Goal: Check status: Check status

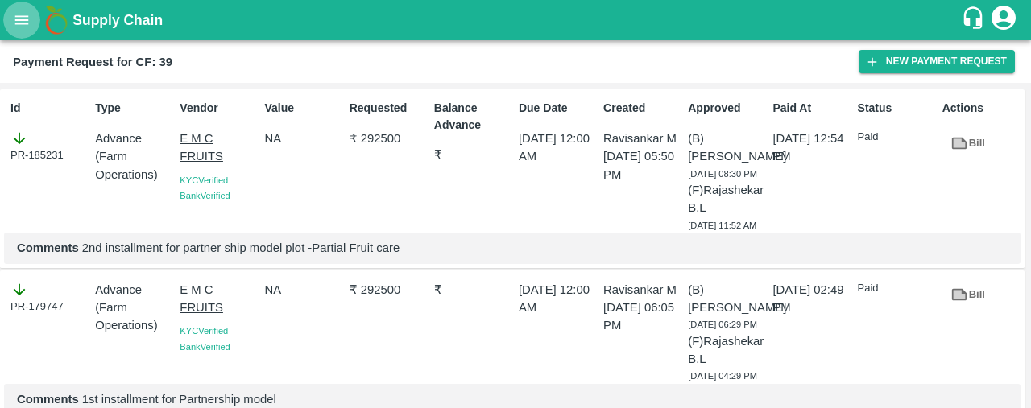
click at [13, 27] on icon "open drawer" at bounding box center [22, 20] width 18 height 18
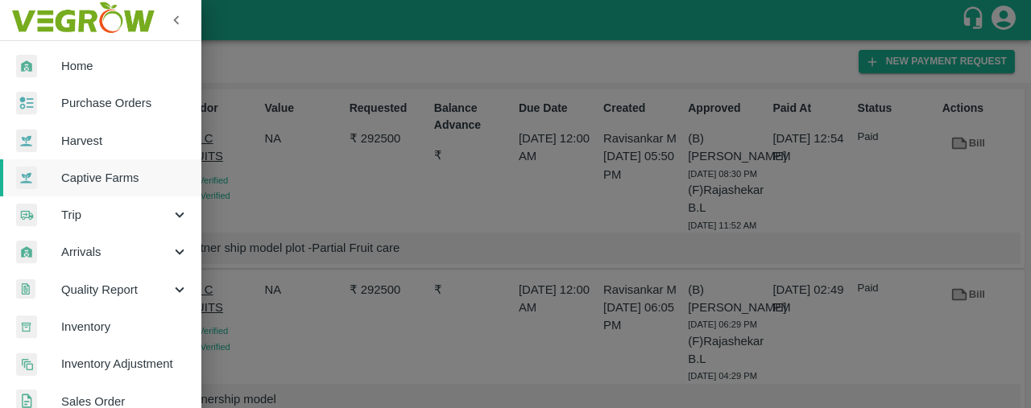
scroll to position [509, 0]
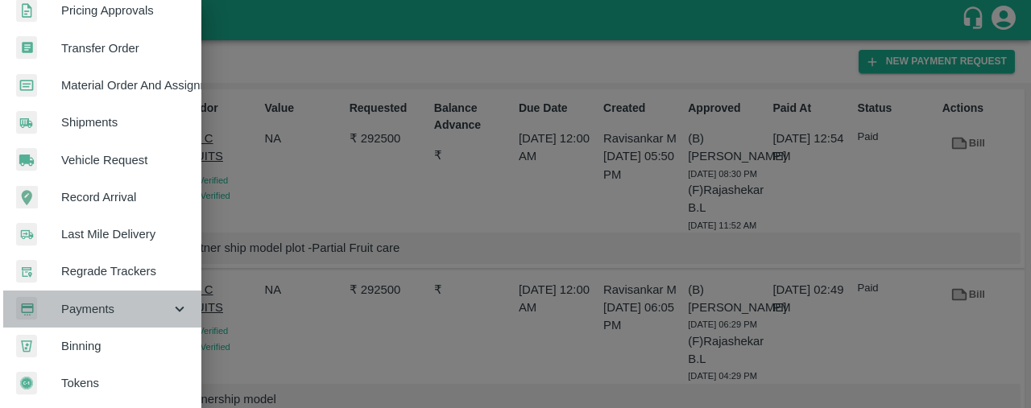
click at [151, 308] on span "Payments" at bounding box center [116, 309] width 110 height 18
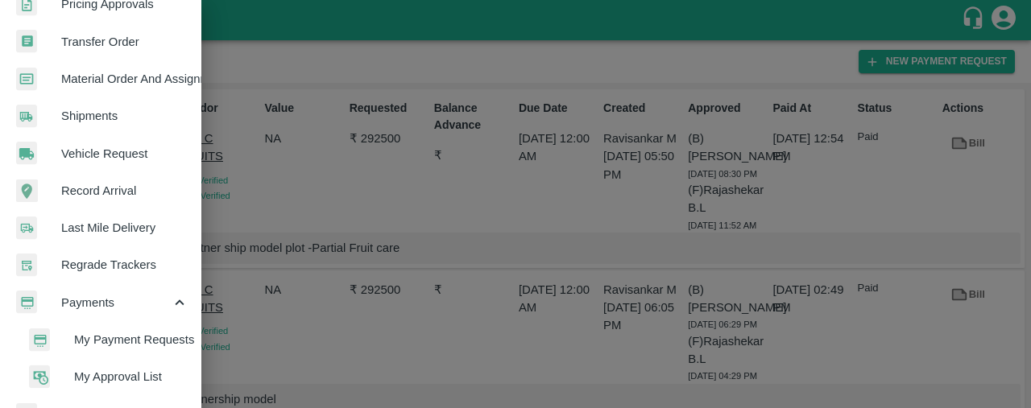
click at [110, 348] on span "My Payment Requests" at bounding box center [131, 340] width 114 height 18
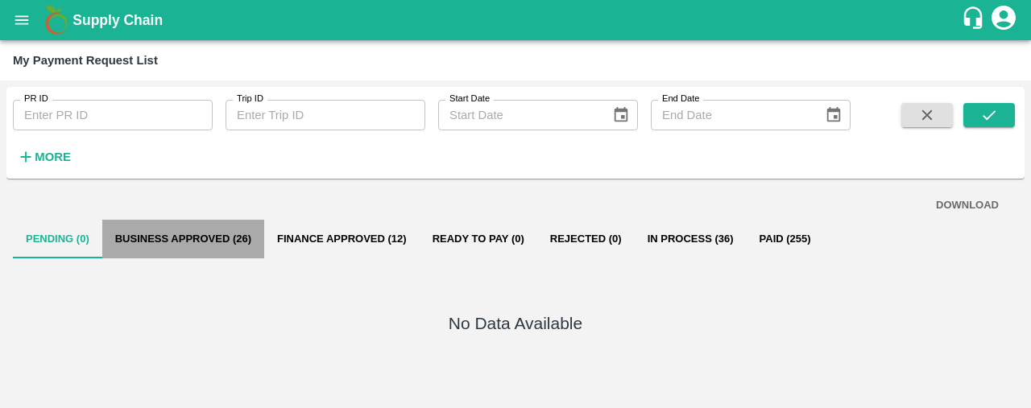
click at [180, 232] on button "Business Approved (26)" at bounding box center [183, 239] width 162 height 39
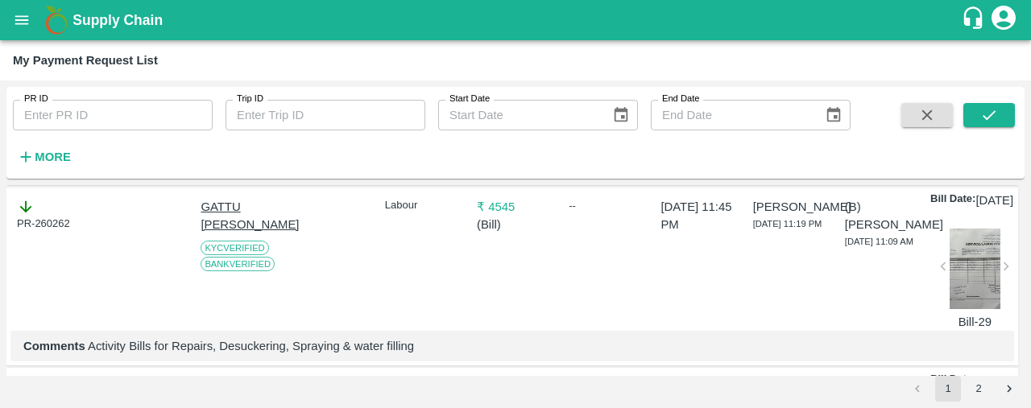
scroll to position [508, 0]
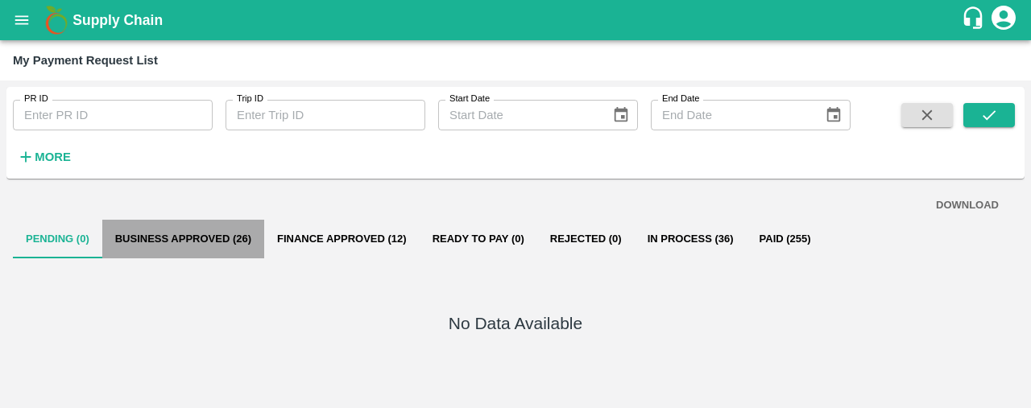
click at [213, 241] on button "Business Approved (26)" at bounding box center [183, 239] width 162 height 39
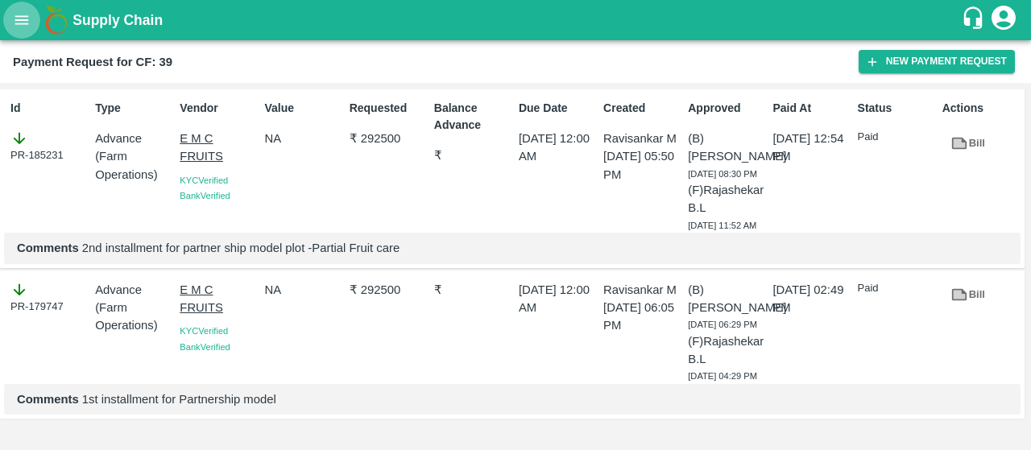
click at [18, 15] on icon "open drawer" at bounding box center [22, 20] width 18 height 18
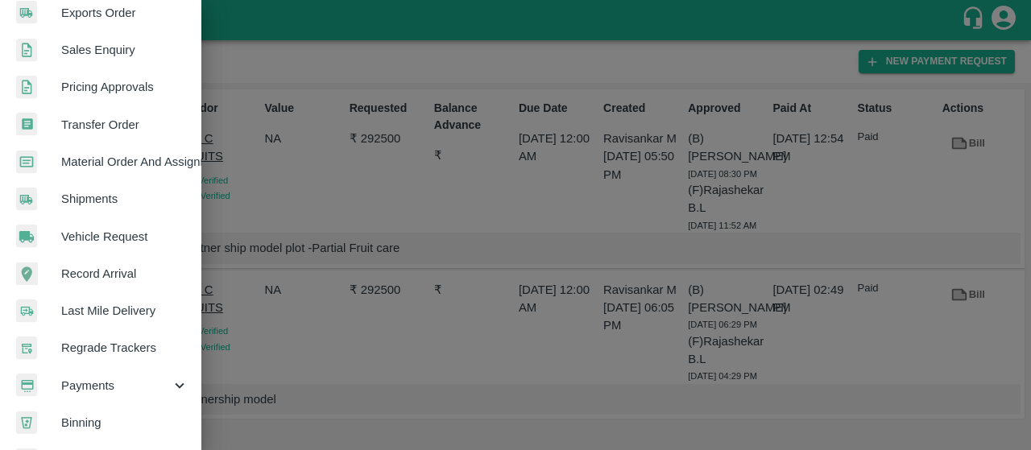
scroll to position [467, 0]
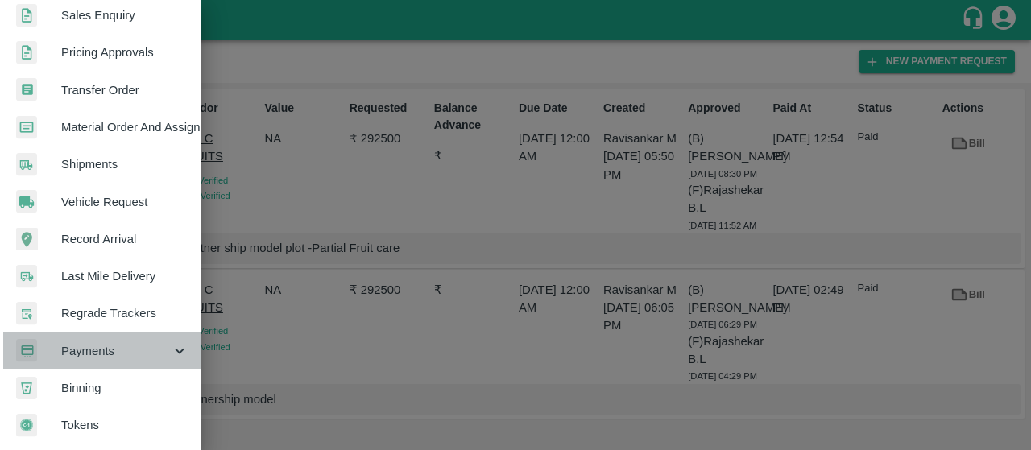
click at [104, 333] on div "Payments" at bounding box center [100, 351] width 201 height 37
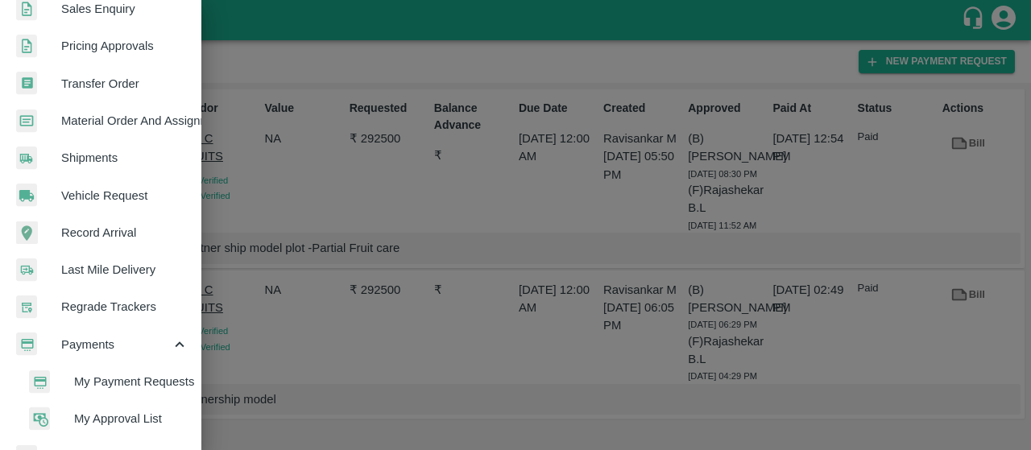
click at [72, 383] on div at bounding box center [51, 381] width 45 height 23
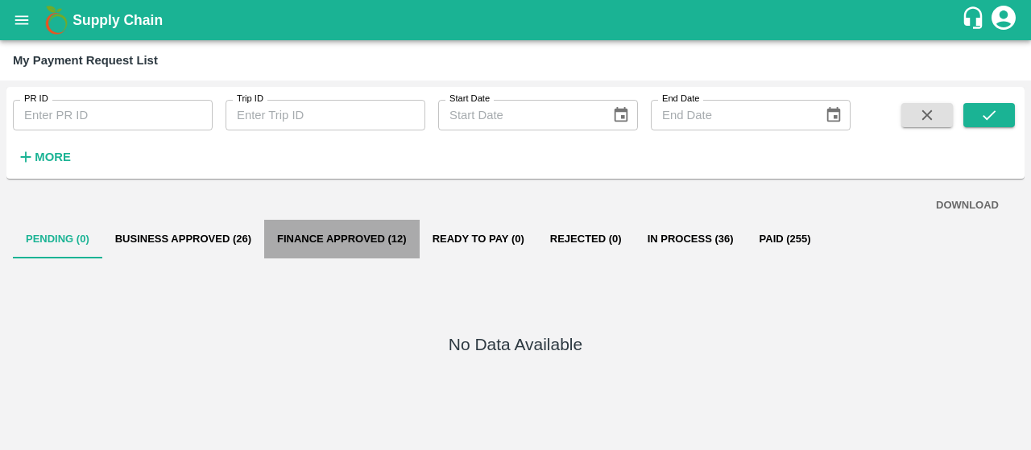
click at [332, 232] on button "Finance Approved (12)" at bounding box center [341, 239] width 155 height 39
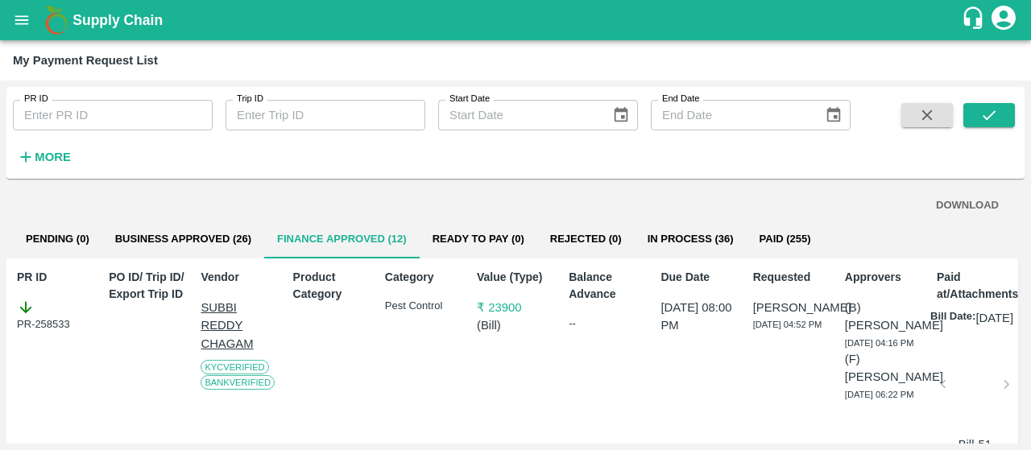
click at [8, 221] on div "DOWNLOAD Pending (0) Business Approved (26) Finance Approved (12) Ready To Pay …" at bounding box center [515, 314] width 1018 height 258
click at [31, 232] on button "Pending (0)" at bounding box center [57, 239] width 89 height 39
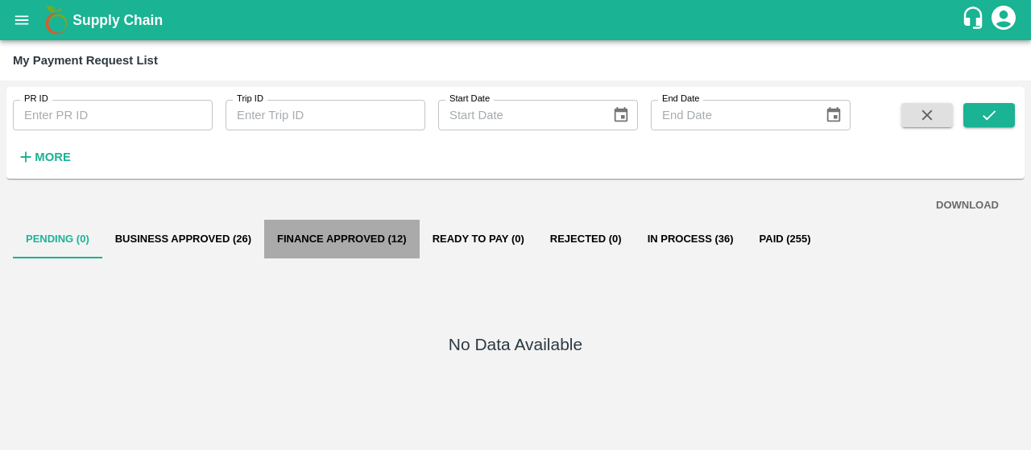
click at [305, 225] on button "Finance Approved (12)" at bounding box center [341, 239] width 155 height 39
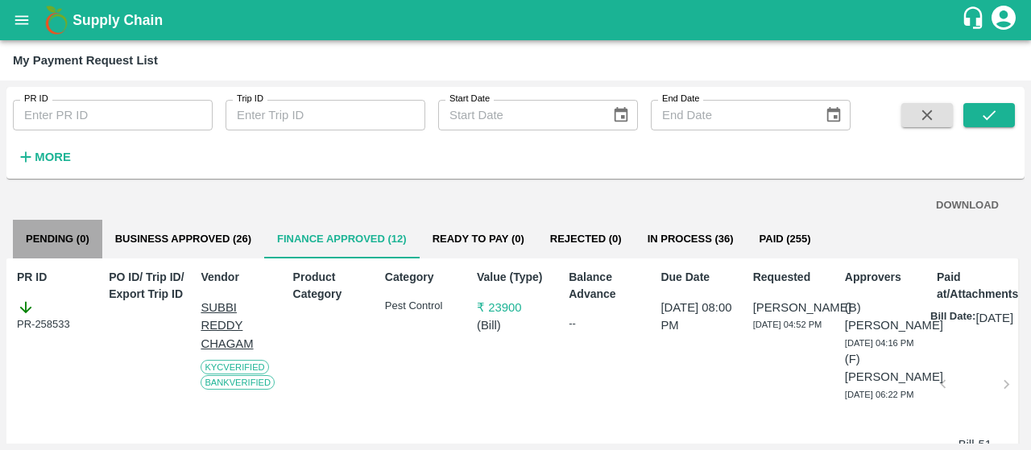
click at [38, 233] on button "Pending (0)" at bounding box center [57, 239] width 89 height 39
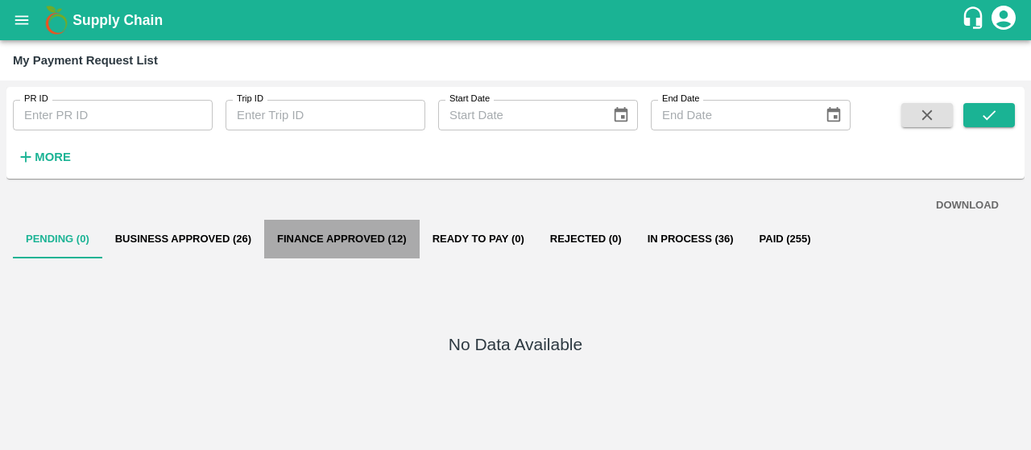
click at [382, 238] on button "Finance Approved (12)" at bounding box center [341, 239] width 155 height 39
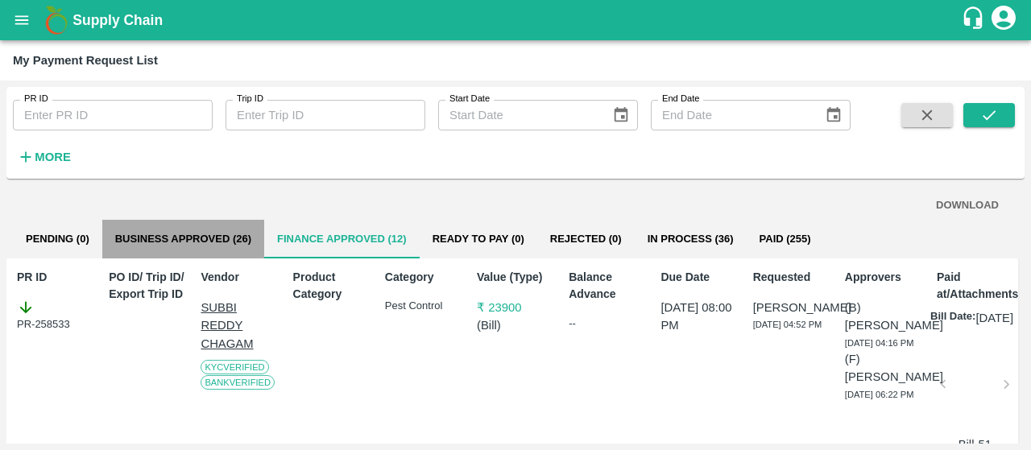
click at [234, 234] on button "Business Approved (26)" at bounding box center [183, 239] width 162 height 39
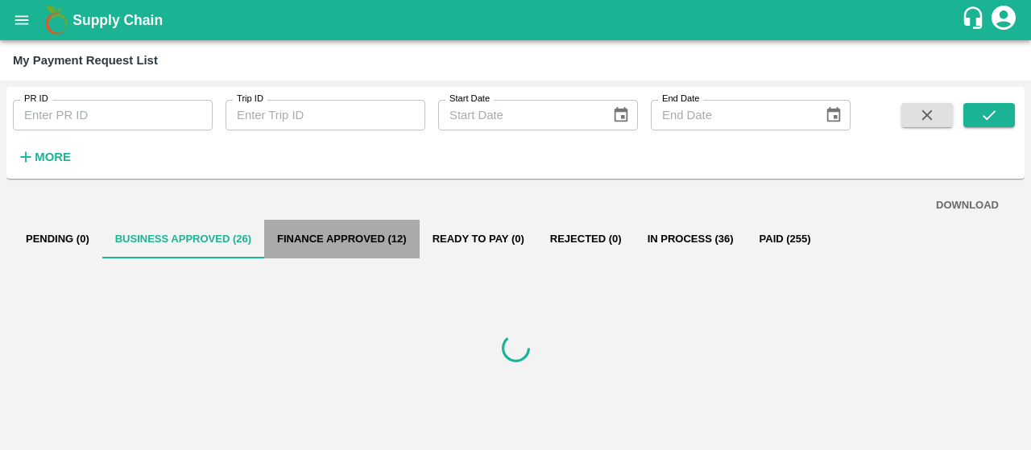
click at [321, 224] on button "Finance Approved (12)" at bounding box center [341, 239] width 155 height 39
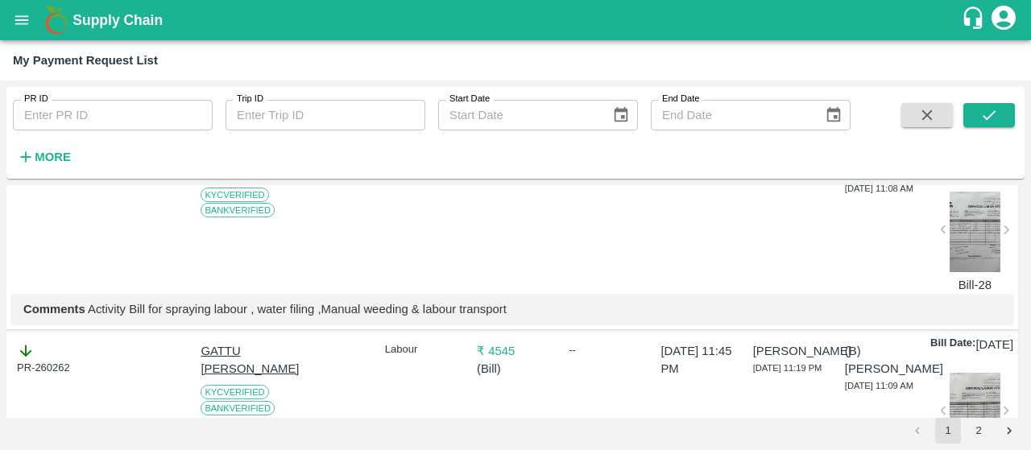
scroll to position [531, 0]
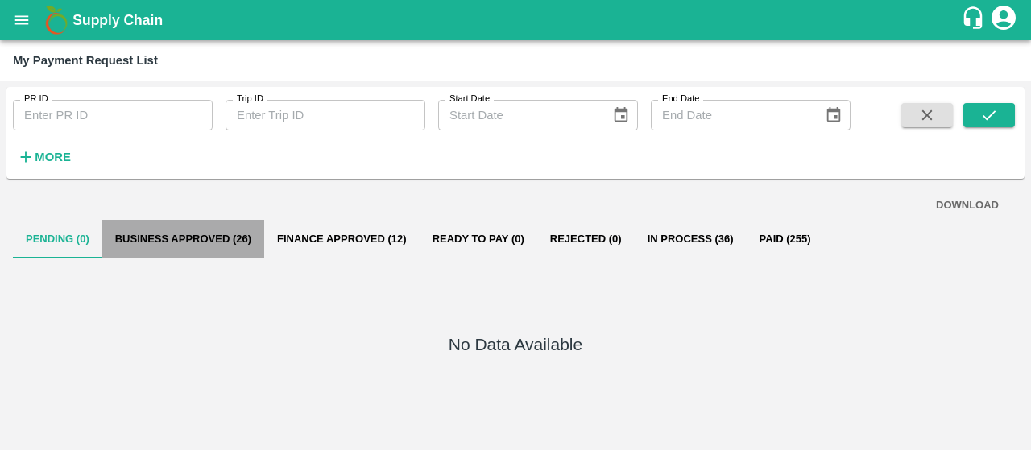
click at [168, 236] on button "Business Approved (26)" at bounding box center [183, 239] width 162 height 39
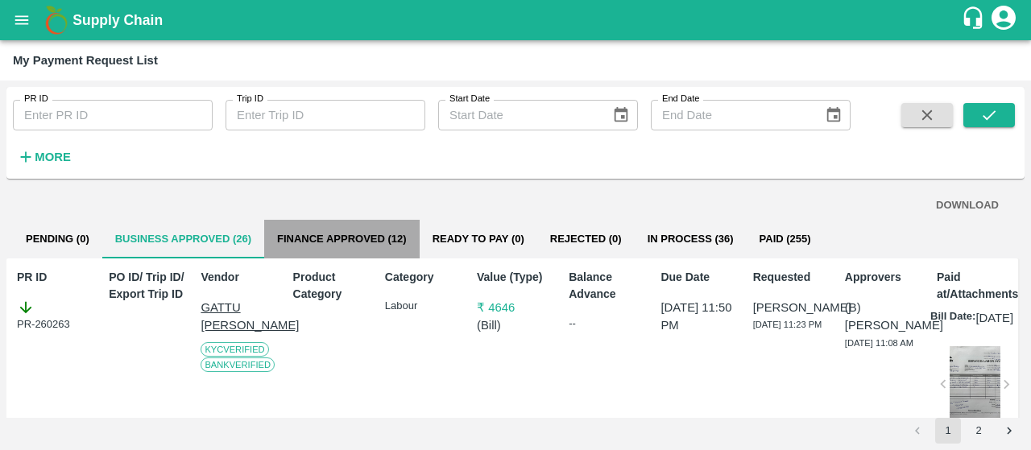
click at [349, 249] on button "Finance Approved (12)" at bounding box center [341, 239] width 155 height 39
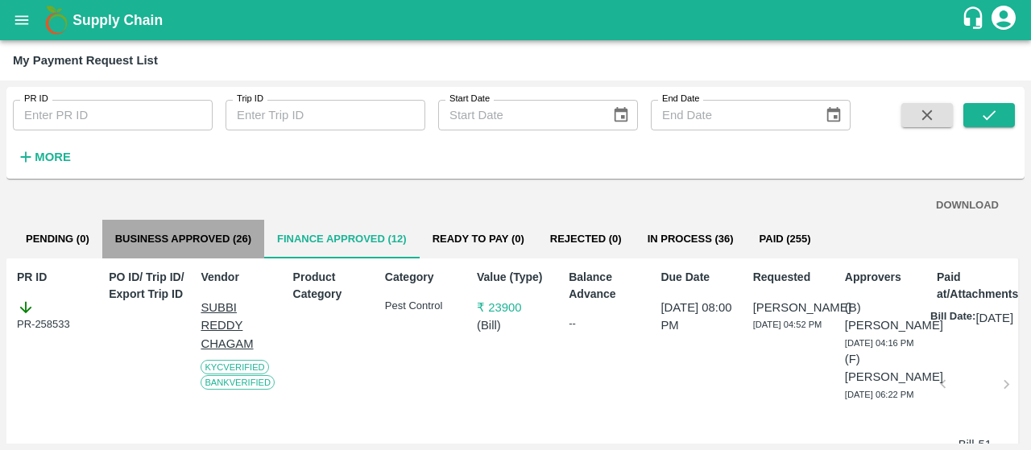
click at [139, 236] on button "Business Approved (26)" at bounding box center [183, 239] width 162 height 39
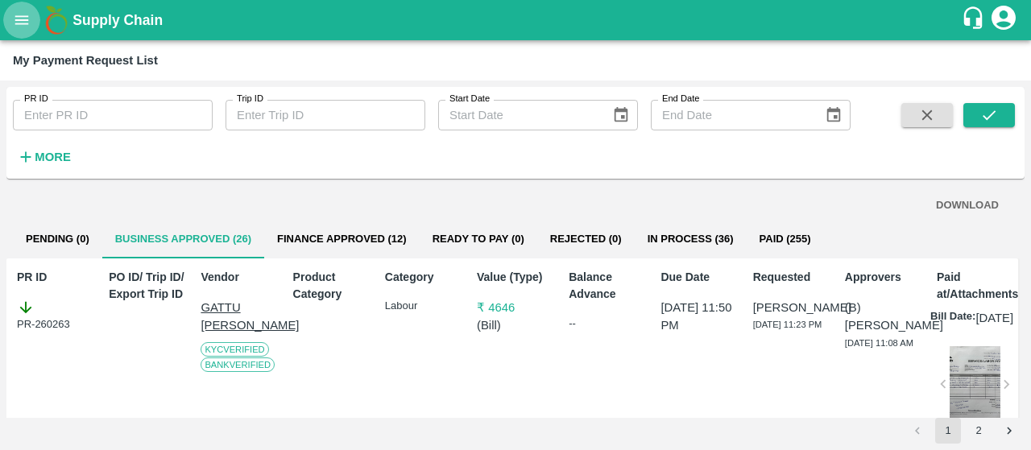
click at [13, 20] on icon "open drawer" at bounding box center [22, 20] width 18 height 18
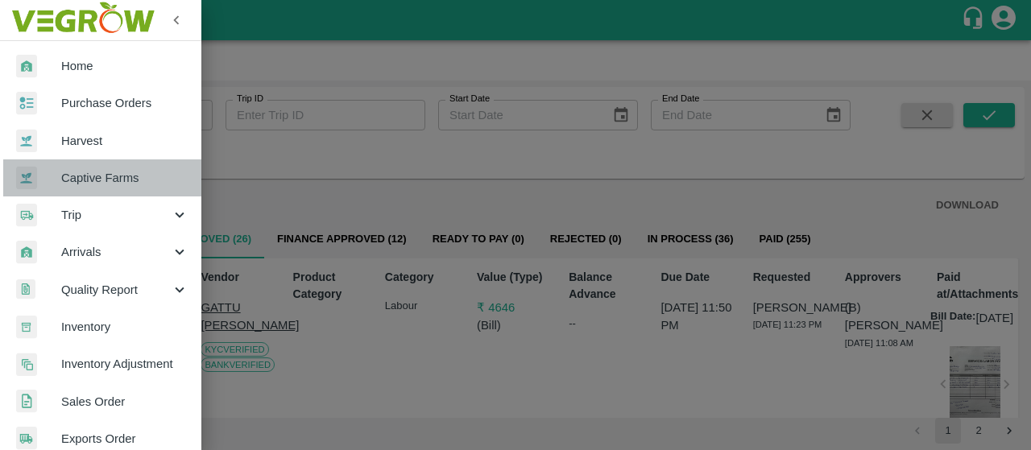
click at [127, 178] on span "Captive Farms" at bounding box center [124, 178] width 127 height 18
